Goal: Transaction & Acquisition: Purchase product/service

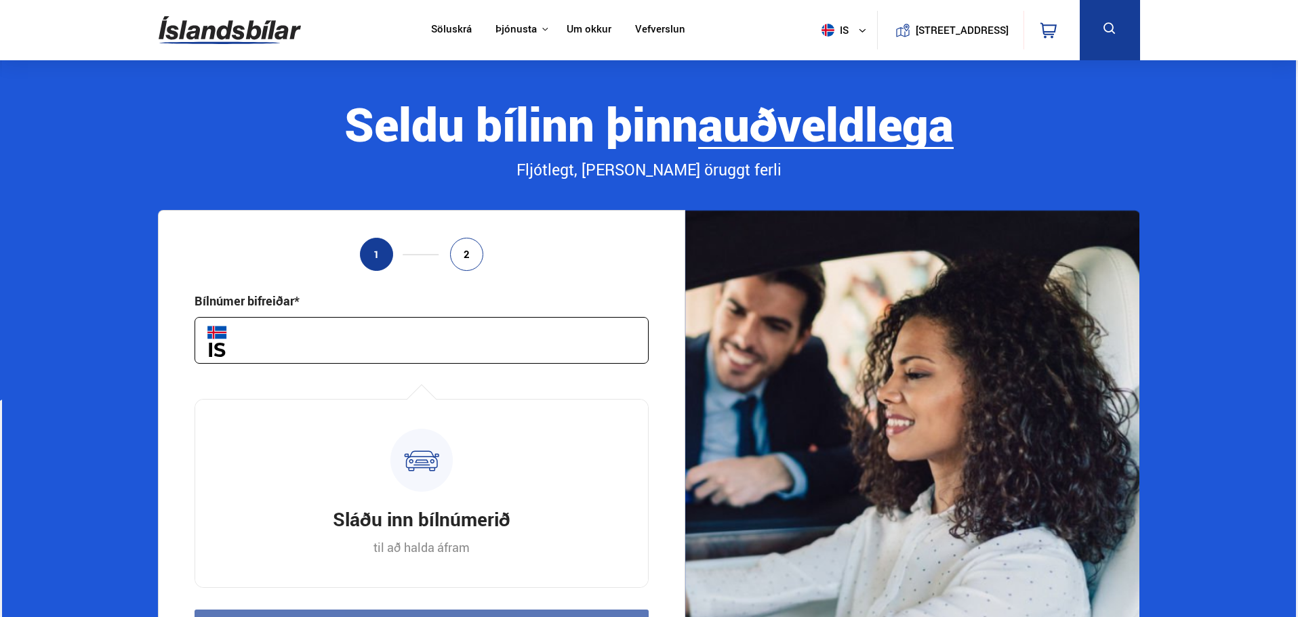
click at [227, 22] on img at bounding box center [230, 30] width 142 height 44
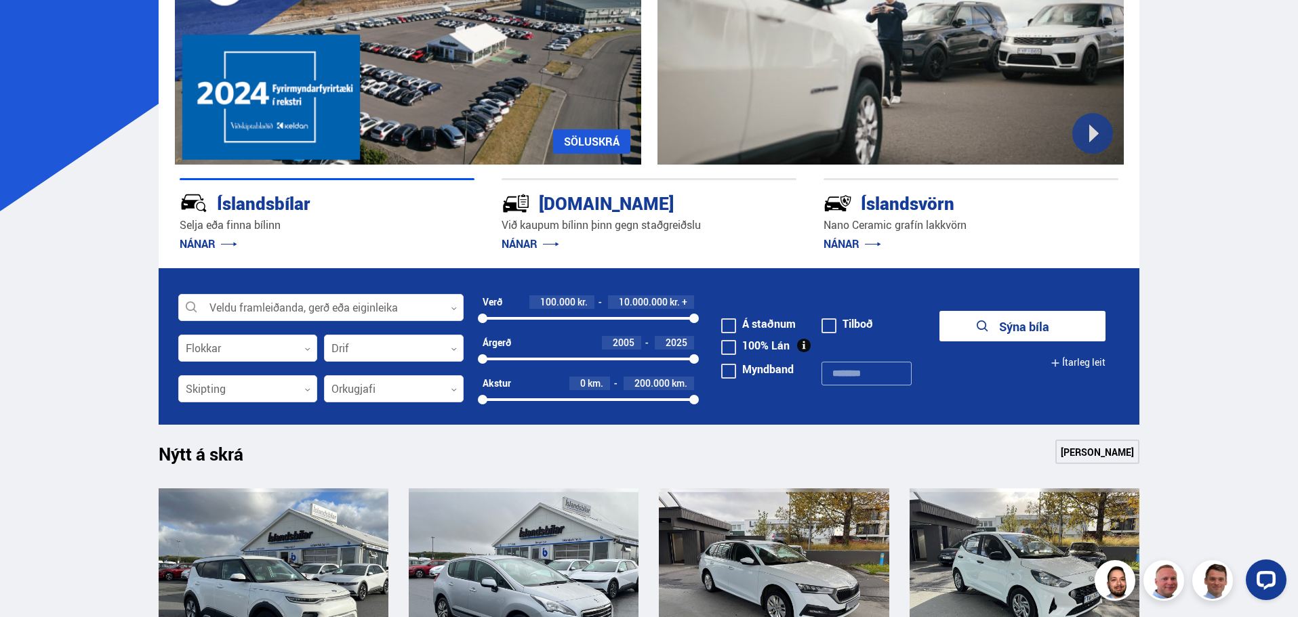
scroll to position [271, 0]
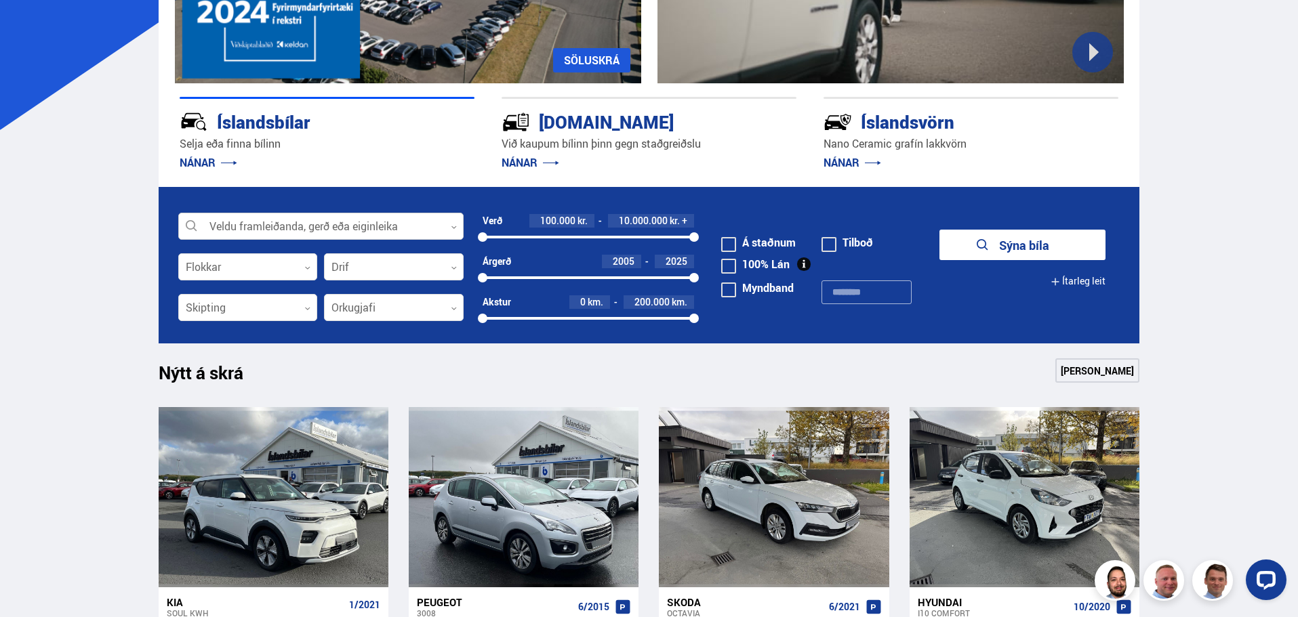
click at [220, 221] on div at bounding box center [320, 226] width 285 height 27
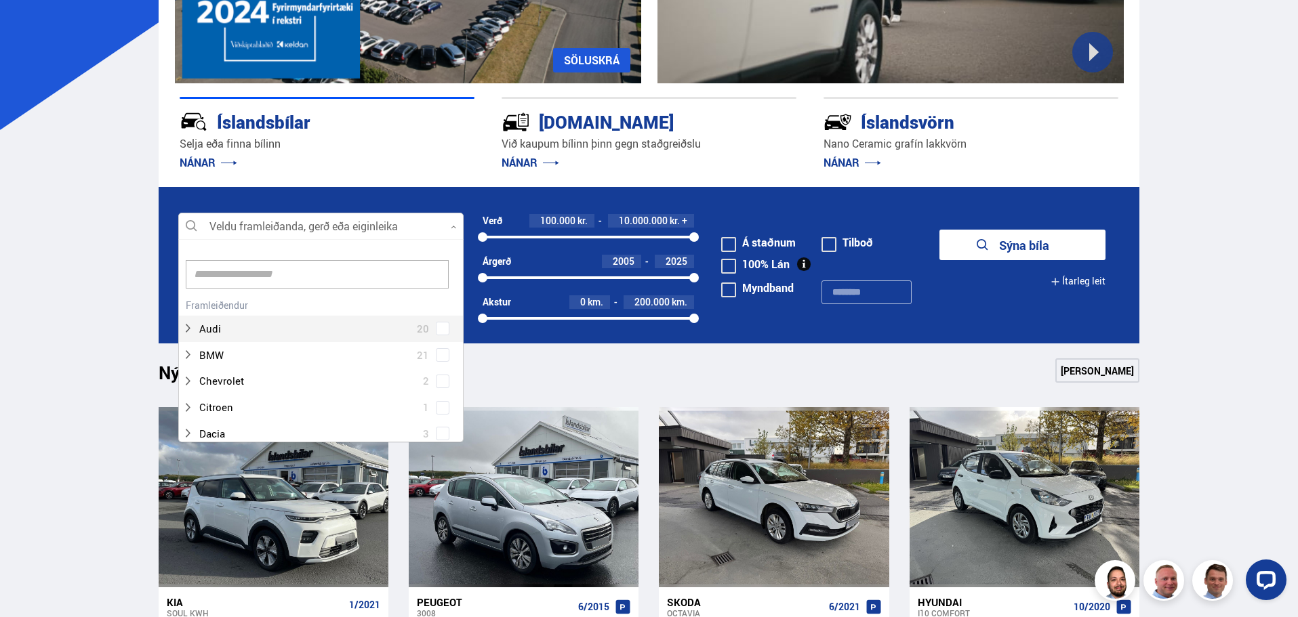
scroll to position [202, 281]
click at [306, 273] on input at bounding box center [317, 274] width 263 height 28
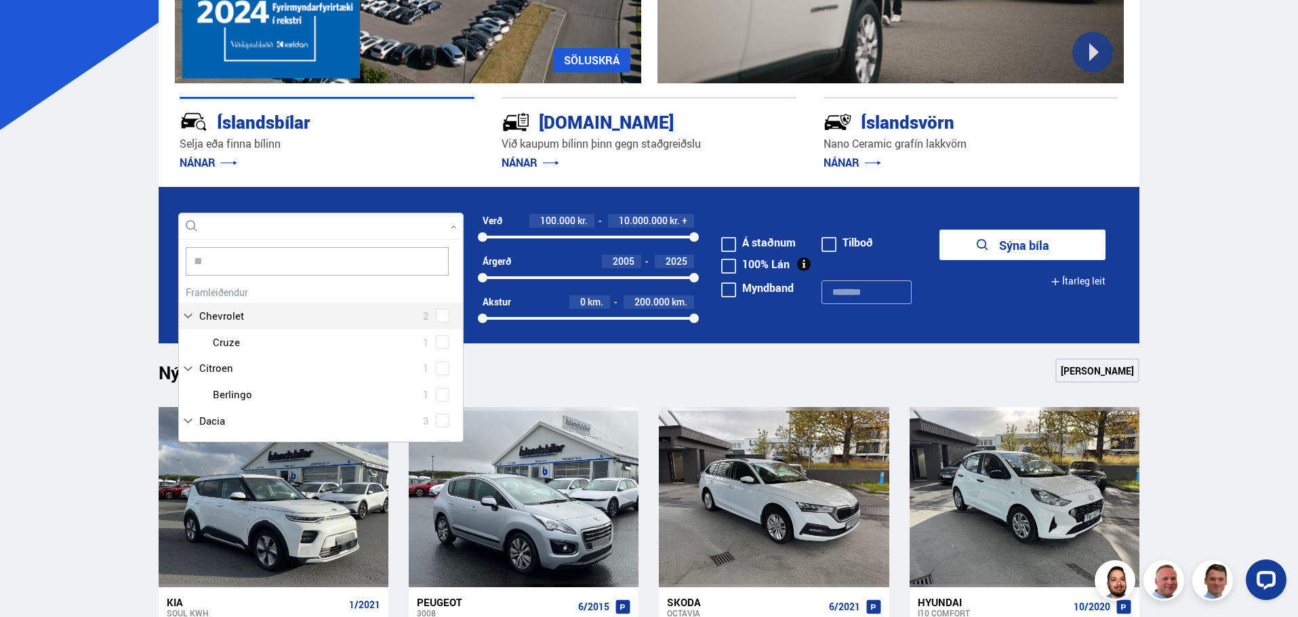
type input "***"
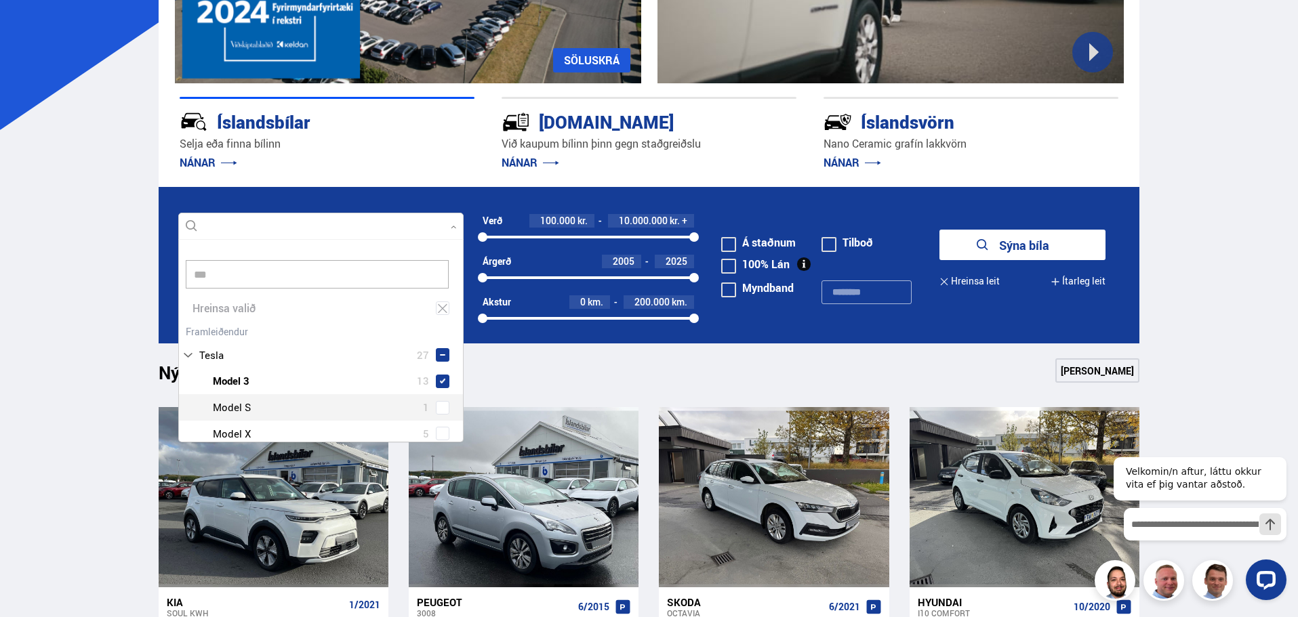
click at [432, 405] on div "Tesla Model 3 13 Tesla Model S 1 Tesla Model X 5 Tesla Model Y 8" at bounding box center [321, 420] width 284 height 105
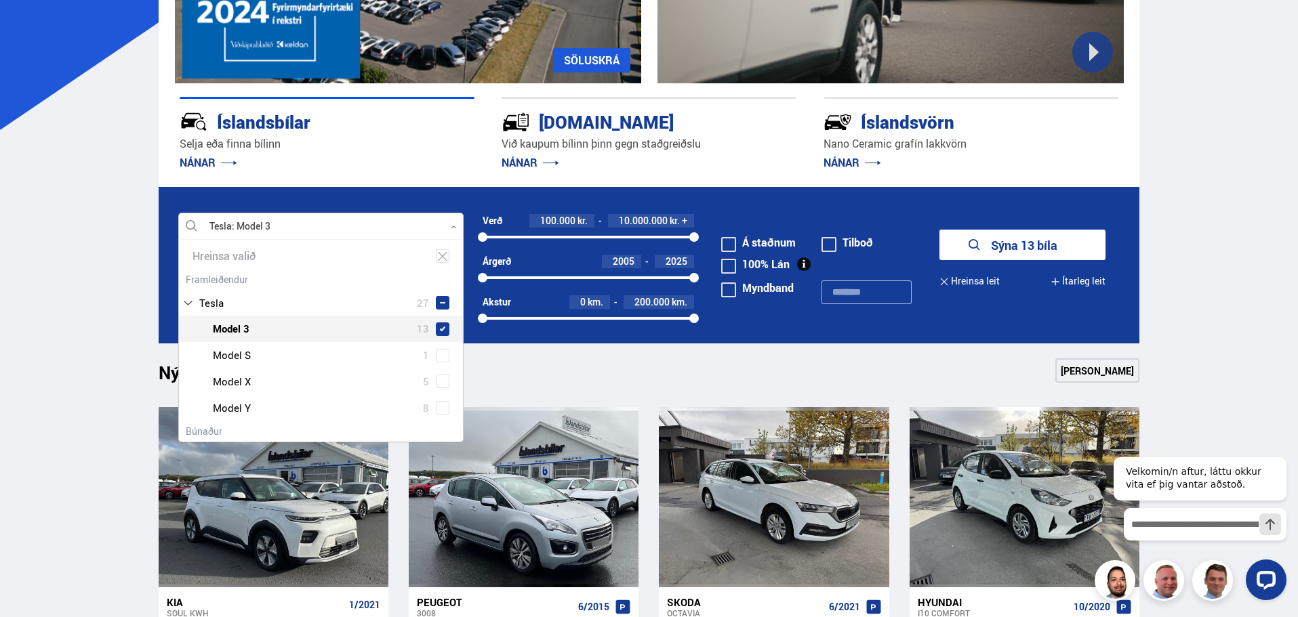
scroll to position [68, 0]
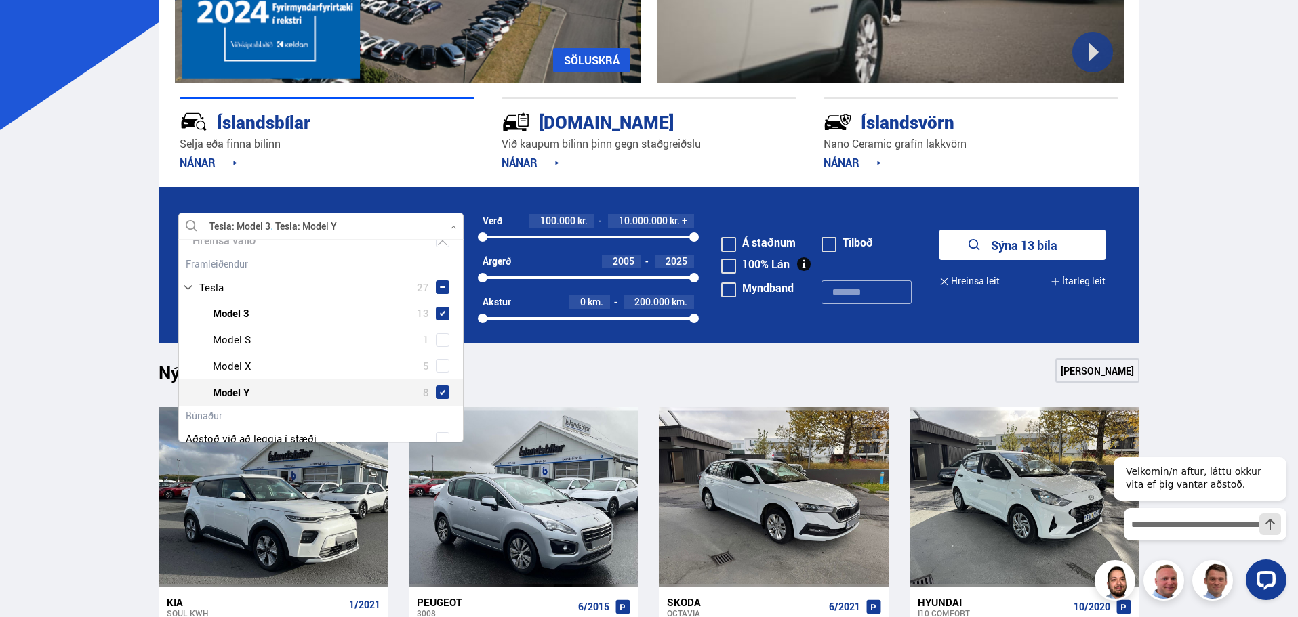
click at [440, 392] on span at bounding box center [442, 392] width 5 height 5
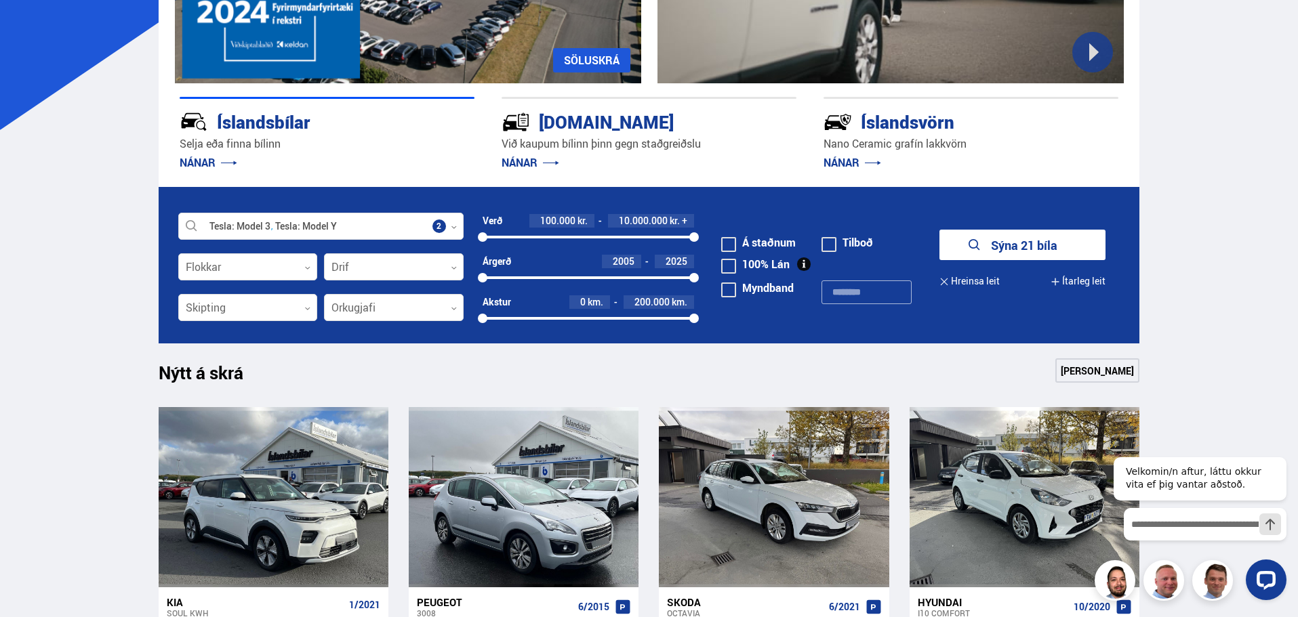
drag, startPoint x: 487, startPoint y: 279, endPoint x: 672, endPoint y: 280, distance: 185.7
click at [672, 280] on div at bounding box center [672, 277] width 9 height 9
click at [1073, 242] on button "Sýna 3 bíla" at bounding box center [1022, 245] width 166 height 30
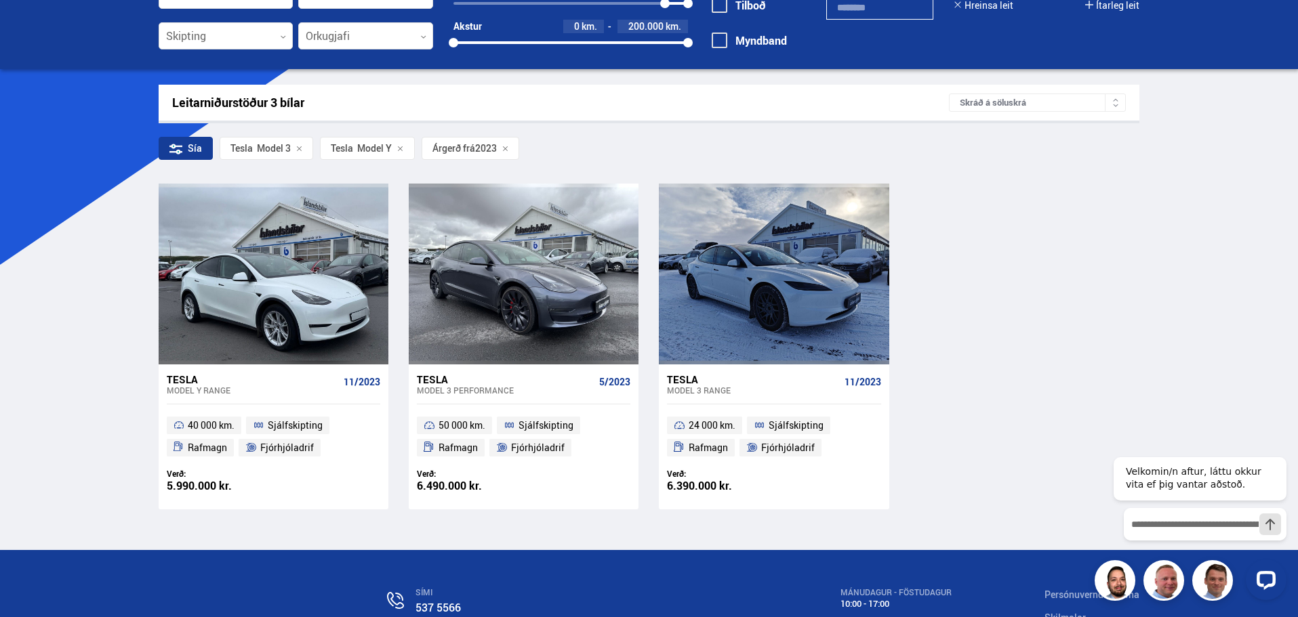
scroll to position [136, 0]
click at [512, 154] on div "Árgerð frá 2023" at bounding box center [471, 149] width 98 height 23
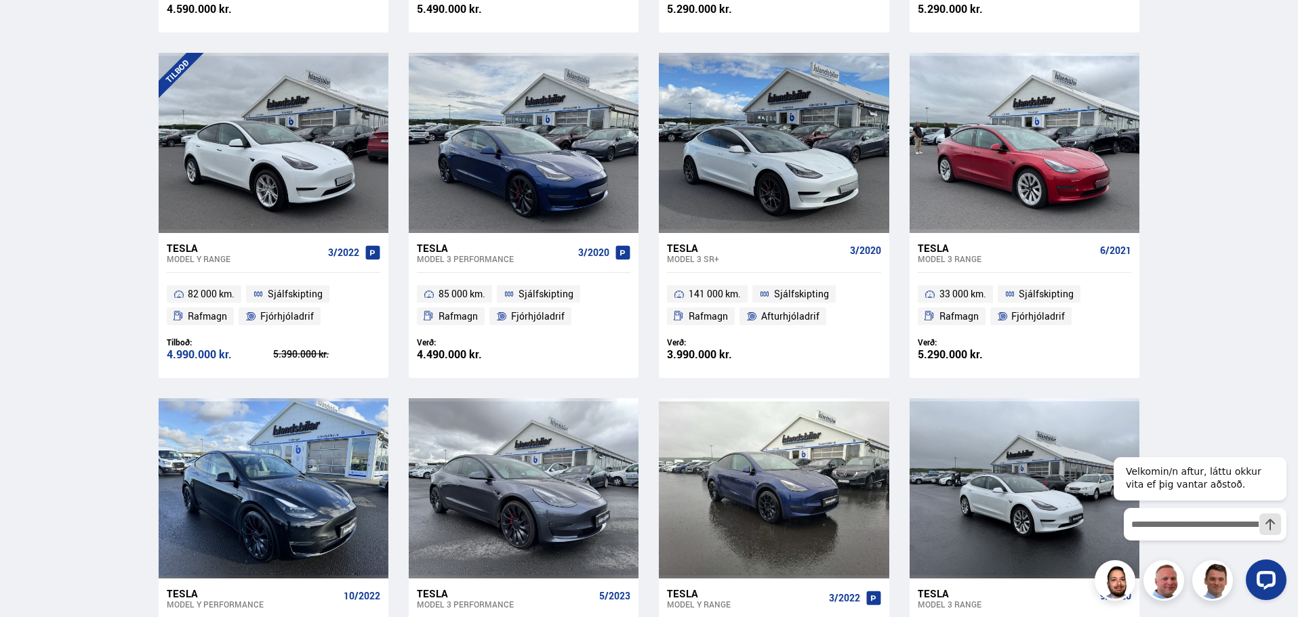
scroll to position [949, 0]
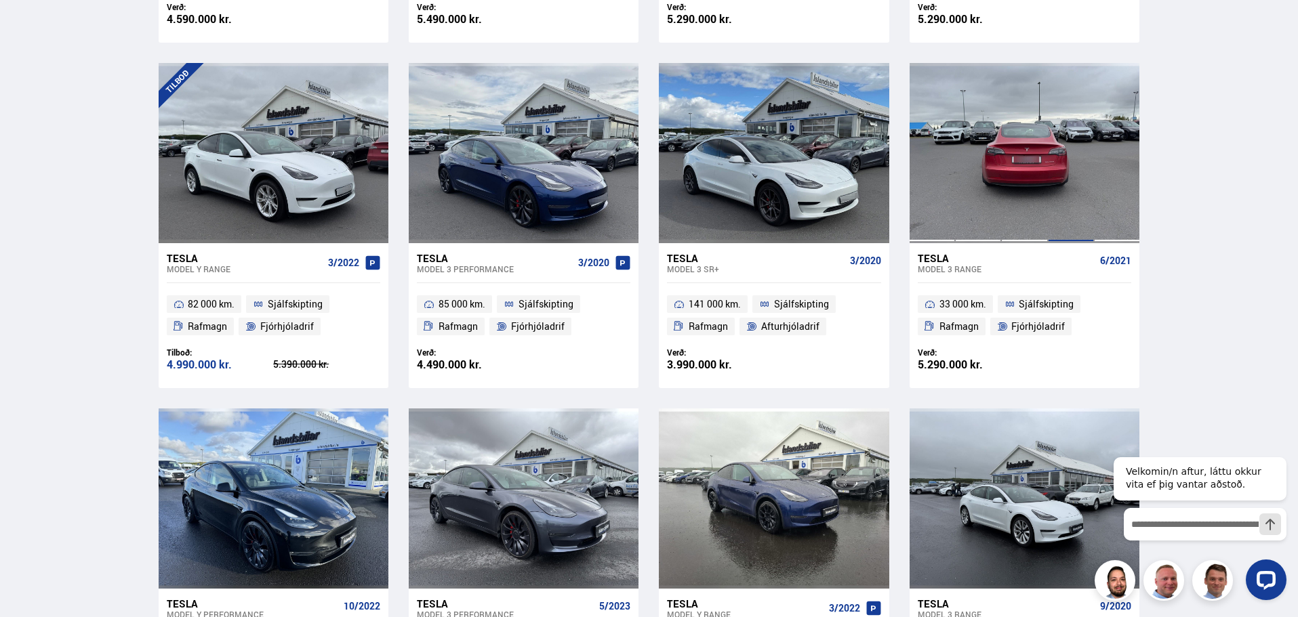
click at [1083, 187] on div at bounding box center [1071, 153] width 46 height 180
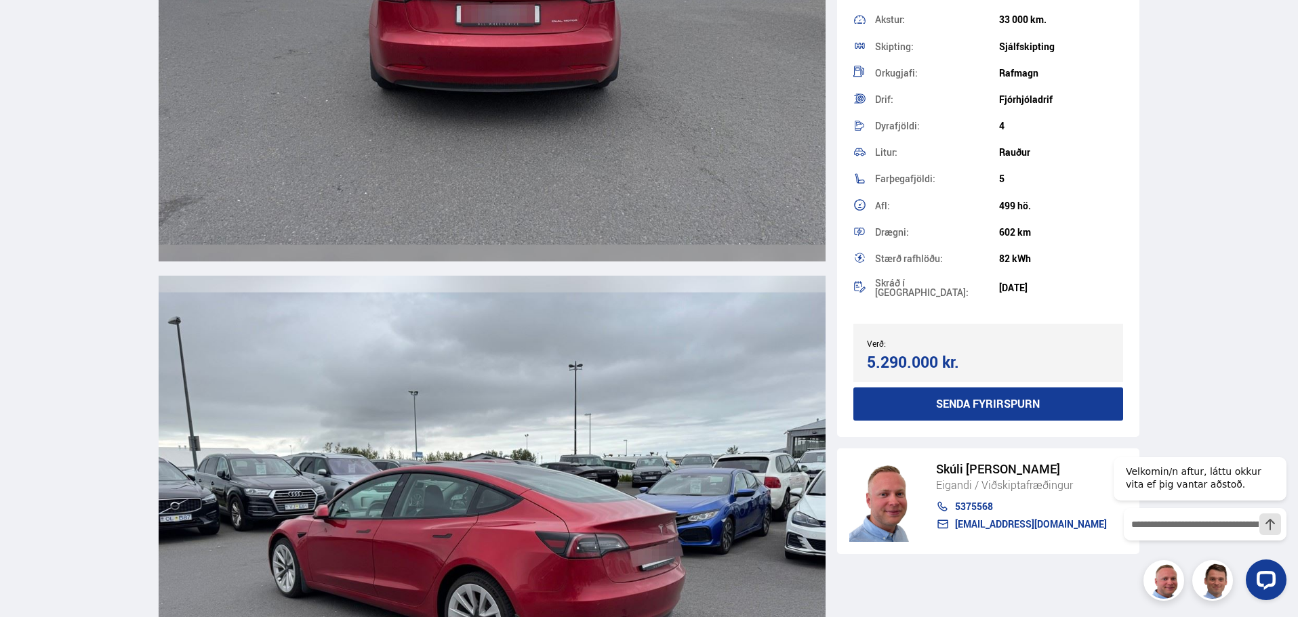
scroll to position [3659, 0]
